Goal: Transaction & Acquisition: Download file/media

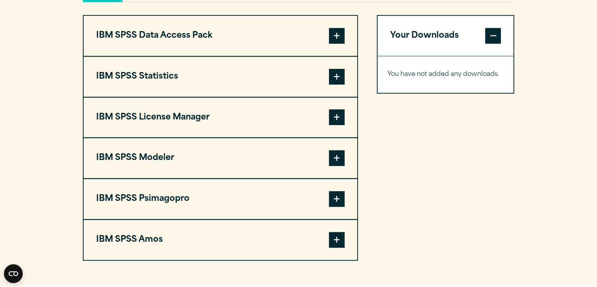
scroll to position [621, 0]
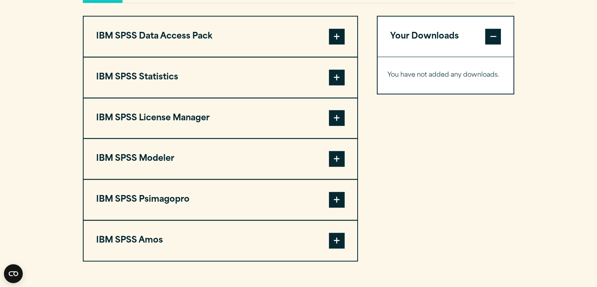
click at [335, 33] on span at bounding box center [337, 37] width 16 height 16
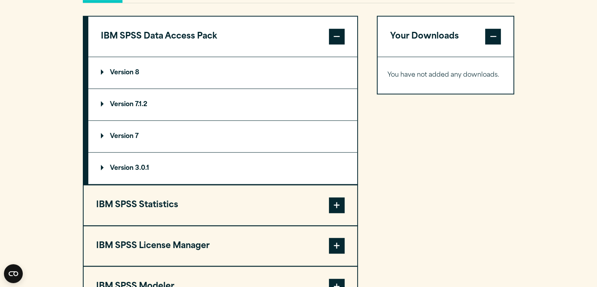
click at [335, 33] on span at bounding box center [337, 37] width 16 height 16
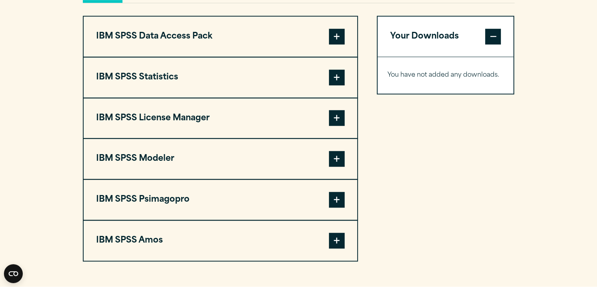
click at [333, 72] on span at bounding box center [337, 78] width 16 height 16
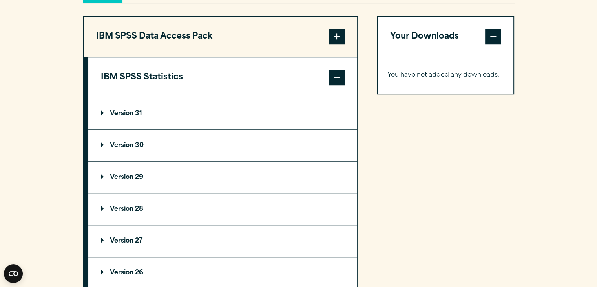
click at [130, 107] on summary "Version 31" at bounding box center [222, 113] width 269 height 31
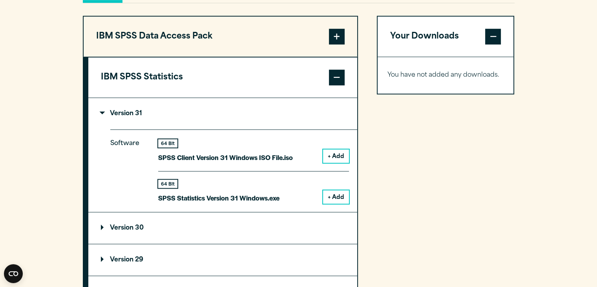
click at [337, 159] on button "+ Add" at bounding box center [336, 155] width 26 height 13
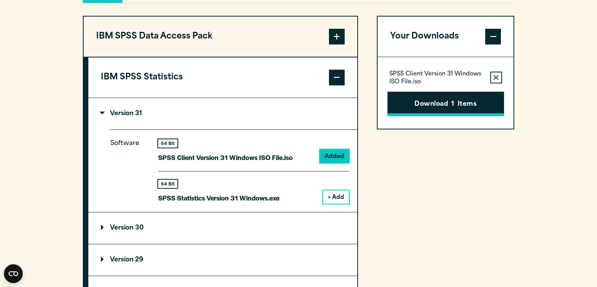
click at [441, 100] on button "Download 1 Items" at bounding box center [446, 104] width 117 height 24
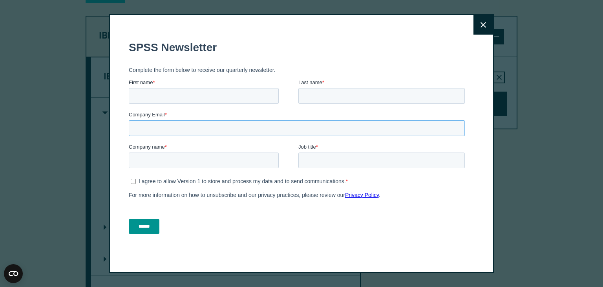
drag, startPoint x: 371, startPoint y: 211, endPoint x: 245, endPoint y: 134, distance: 147.4
click at [245, 138] on fieldset "Company Email *" at bounding box center [298, 127] width 339 height 32
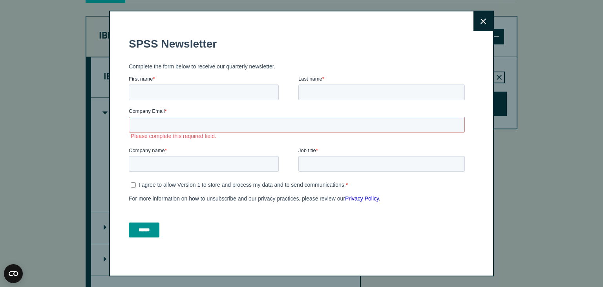
click at [476, 23] on button "Close" at bounding box center [484, 21] width 20 height 20
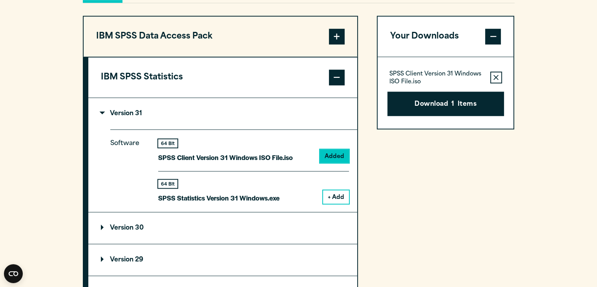
click at [495, 76] on icon "button" at bounding box center [496, 77] width 5 height 5
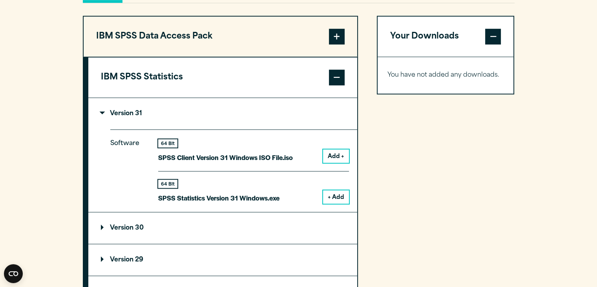
click at [494, 33] on span at bounding box center [493, 37] width 16 height 16
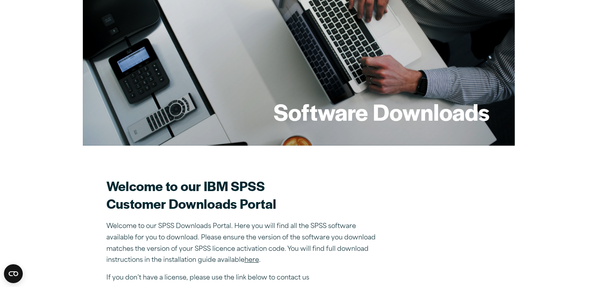
scroll to position [0, 0]
